Goal: Entertainment & Leisure: Consume media (video, audio)

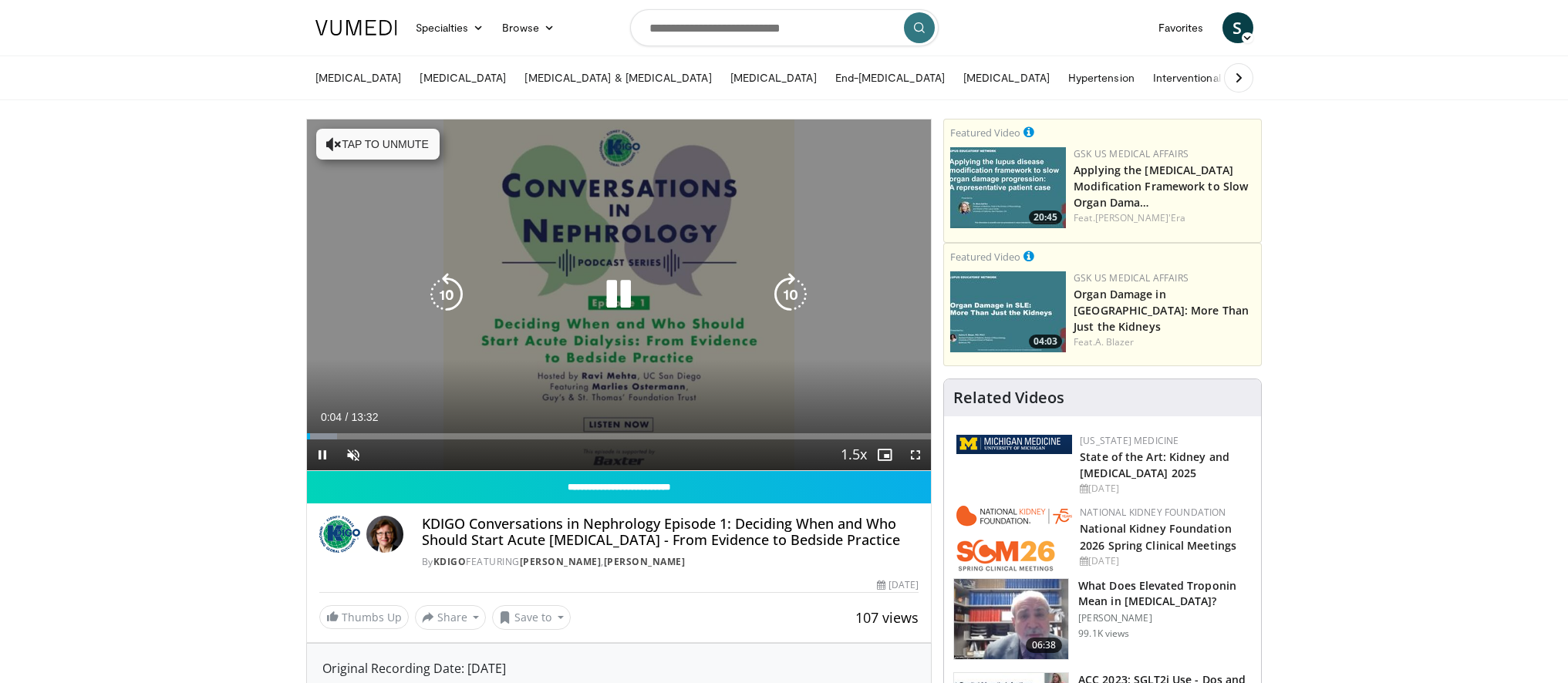
click at [354, 139] on button "Tap to unmute" at bounding box center [378, 144] width 123 height 31
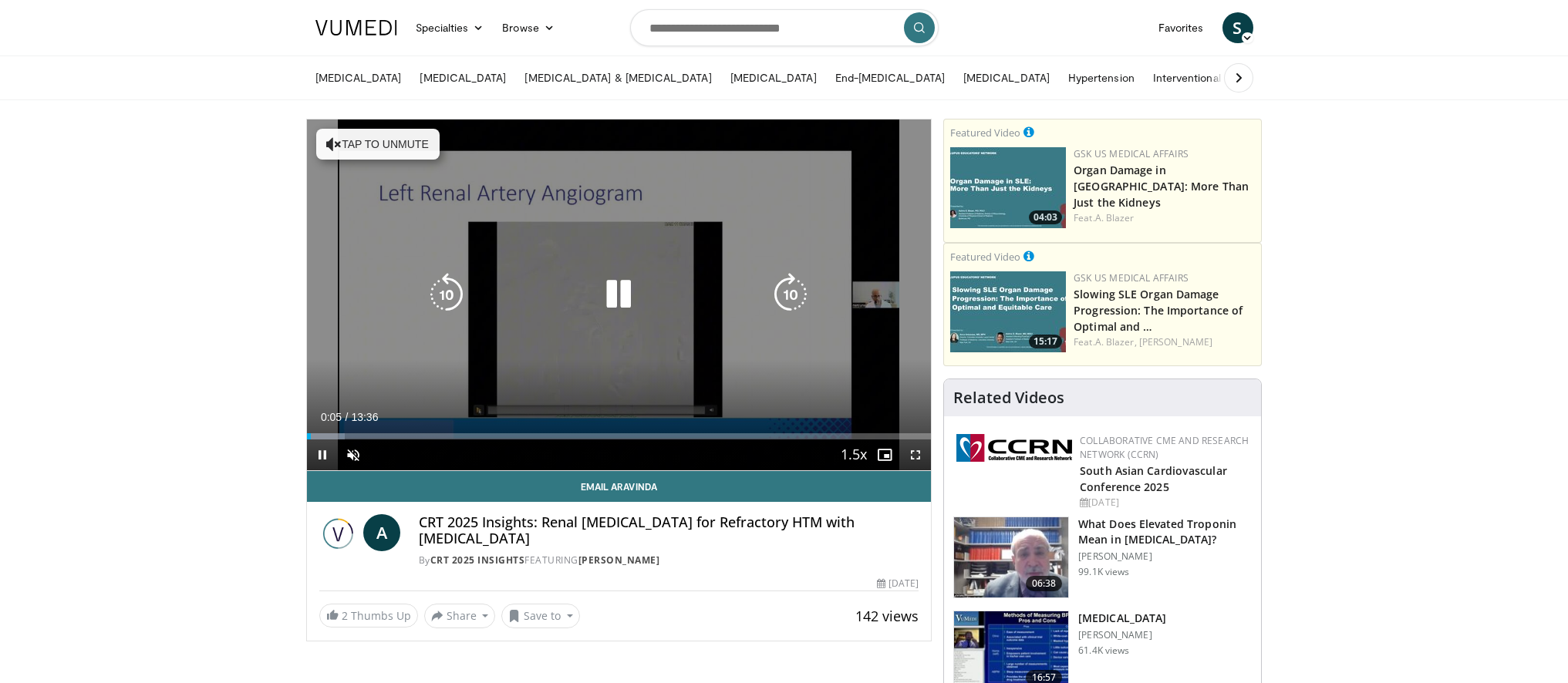
click at [341, 144] on button "Tap to unmute" at bounding box center [378, 144] width 123 height 31
